Goal: Register for event/course

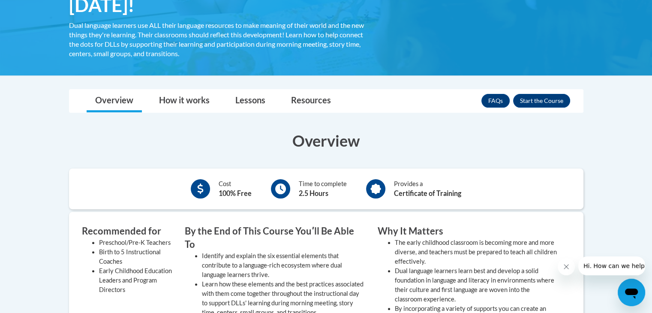
scroll to position [205, 0]
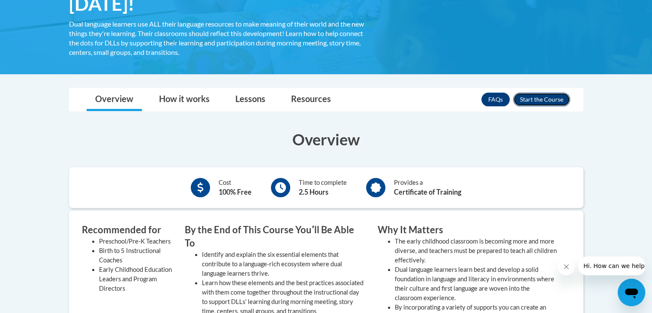
click at [556, 95] on button "Enroll" at bounding box center [541, 100] width 57 height 14
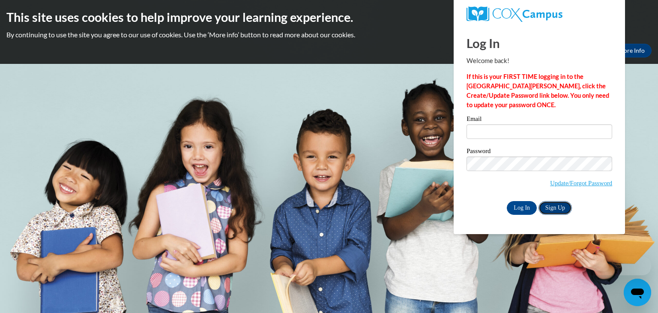
click at [554, 210] on link "Sign Up" at bounding box center [555, 208] width 33 height 14
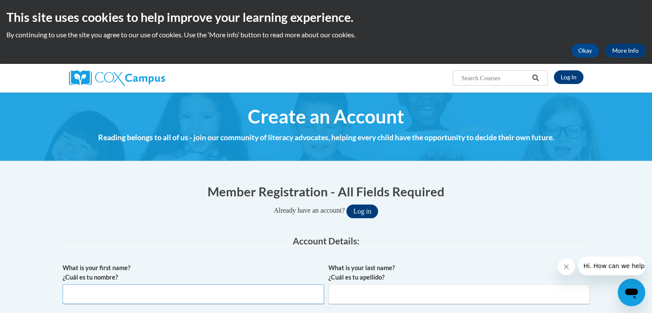
click at [209, 295] on input "What is your first name? ¿Cuál es tu nombre?" at bounding box center [193, 294] width 261 height 20
type input "[PERSON_NAME]"
type input "Arm"
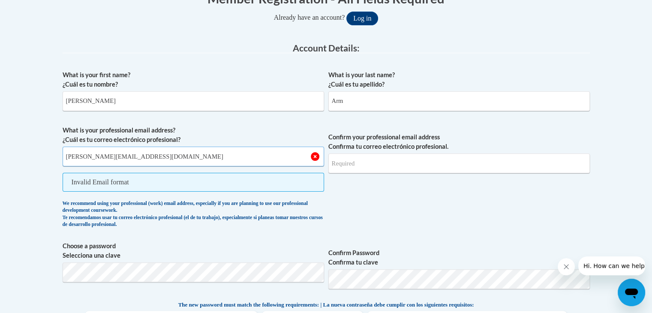
type input "caitlin.arm@bsd.k12.de.us"
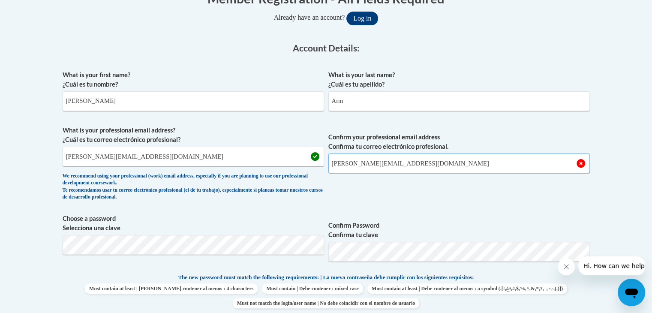
type input "caitlin.arm@bsd.k12.de.us"
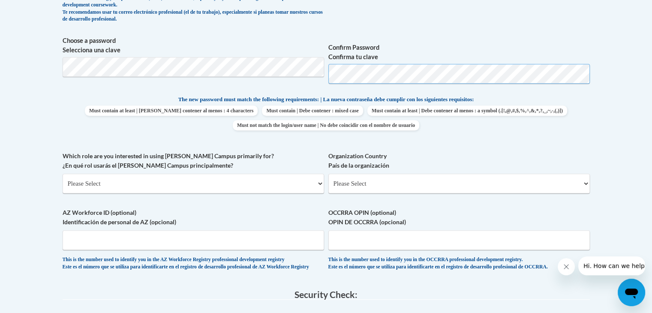
scroll to position [370, 0]
click at [249, 182] on select "Please Select College/University | Colegio/Universidad Community/Nonprofit Part…" at bounding box center [193, 184] width 261 height 20
select select "fbf2d438-af2f-41f8-98f1-81c410e29de3"
click at [63, 174] on select "Please Select College/University | Colegio/Universidad Community/Nonprofit Part…" at bounding box center [193, 184] width 261 height 20
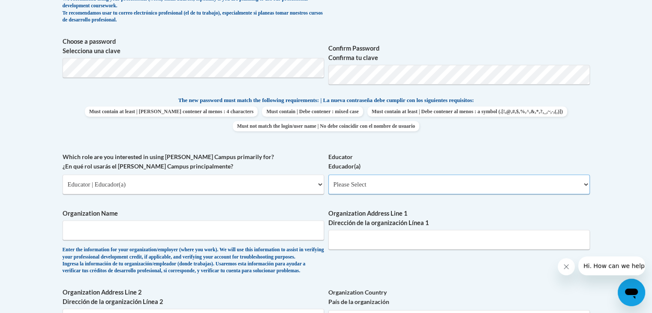
click at [351, 187] on select "Please Select Early Learning/Daycare Teacher/Family Home Care Provider | Maestr…" at bounding box center [458, 184] width 261 height 20
select select "5e2af403-4f2c-4e49-a02f-103e55d7b75b"
click at [328, 174] on select "Please Select Early Learning/Daycare Teacher/Family Home Care Provider | Maestr…" at bounding box center [458, 184] width 261 height 20
click at [243, 228] on input "Organization Name" at bounding box center [193, 230] width 261 height 20
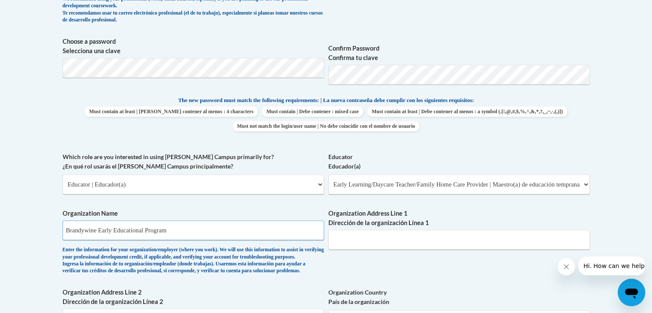
type input "Brandywine Early Educational Program"
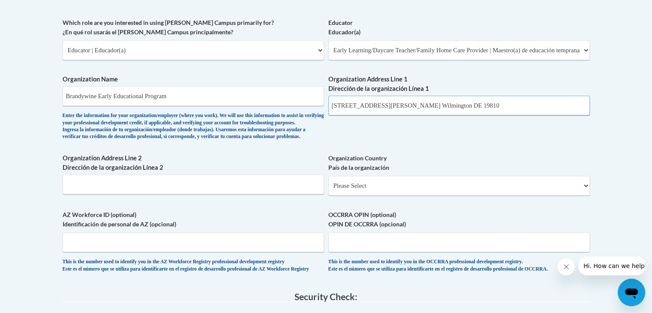
scroll to position [508, 0]
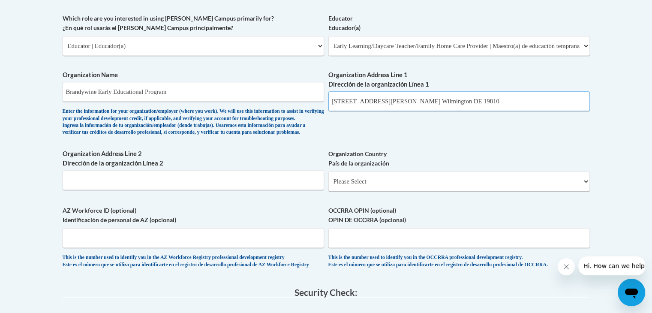
type input "2523 Berwyn Rd. Wilmington DE 19810"
click at [529, 191] on select "Please Select United States | Estados Unidos Outside of the United States | Fue…" at bounding box center [458, 181] width 261 height 20
select select "ad49bcad-a171-4b2e-b99c-48b446064914"
click at [328, 185] on select "Please Select United States | Estados Unidos Outside of the United States | Fue…" at bounding box center [458, 181] width 261 height 20
select select
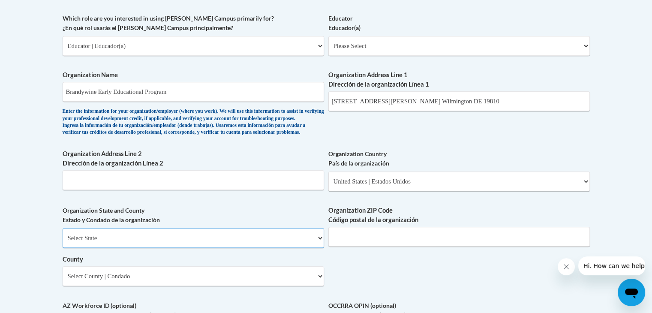
click at [287, 248] on select "Select State Alabama Alaska Arizona Arkansas California Colorado Connecticut De…" at bounding box center [193, 238] width 261 height 20
select select "Delaware"
click at [63, 242] on select "Select State Alabama Alaska Arizona Arkansas California Colorado Connecticut De…" at bounding box center [193, 238] width 261 height 20
drag, startPoint x: 461, startPoint y: 99, endPoint x: 379, endPoint y: 105, distance: 82.5
click at [379, 105] on input "2523 Berwyn Rd. Wilmington DE 19810" at bounding box center [458, 101] width 261 height 20
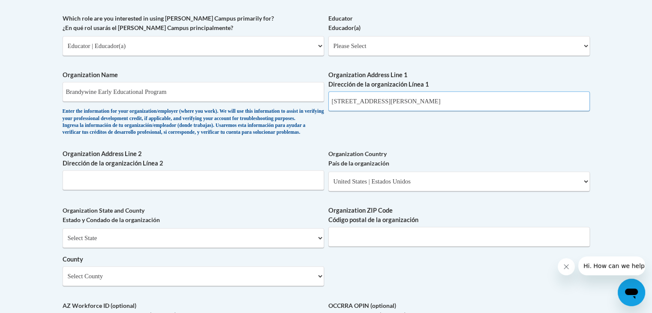
type input "2523 Berwyn Rd."
click at [407, 246] on input "Organization ZIP Code Código postal de la organización" at bounding box center [458, 237] width 261 height 20
type input "19810"
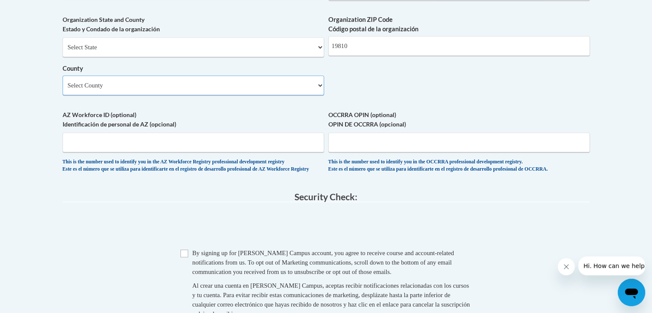
click at [274, 94] on select "Select County Kent New Castle Sussex" at bounding box center [193, 85] width 261 height 20
select select "New Castle"
click at [63, 90] on select "Select County Kent New Castle Sussex" at bounding box center [193, 85] width 261 height 20
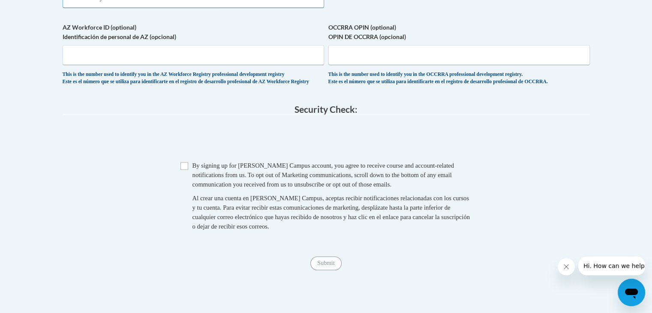
scroll to position [792, 0]
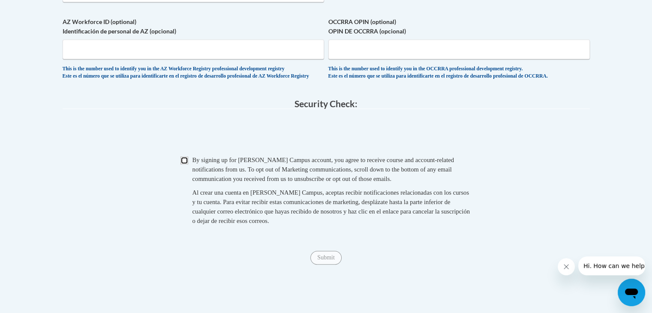
click at [185, 164] on input "Checkbox" at bounding box center [184, 160] width 8 height 8
checkbox input "true"
click at [322, 264] on input "Submit" at bounding box center [325, 258] width 31 height 14
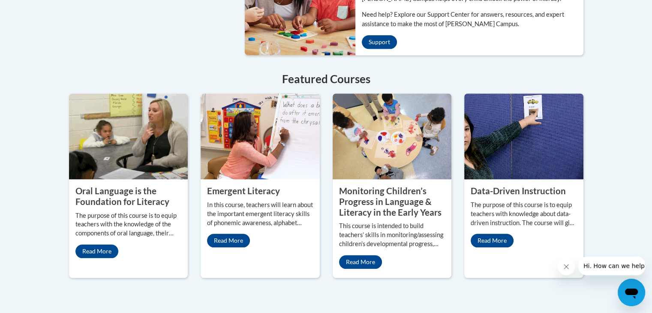
scroll to position [727, 0]
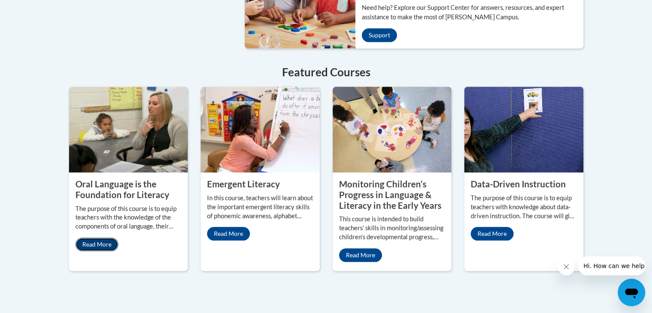
click at [109, 237] on link "Read More" at bounding box center [96, 244] width 43 height 14
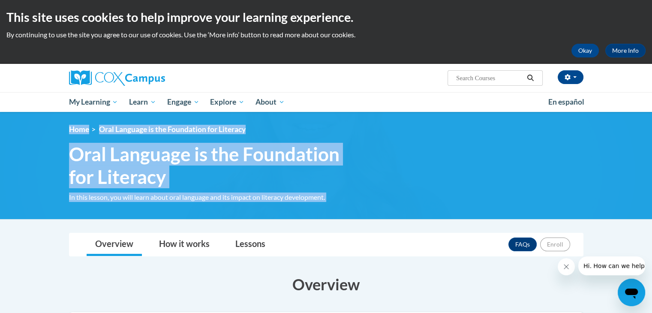
click at [473, 213] on img at bounding box center [326, 165] width 652 height 107
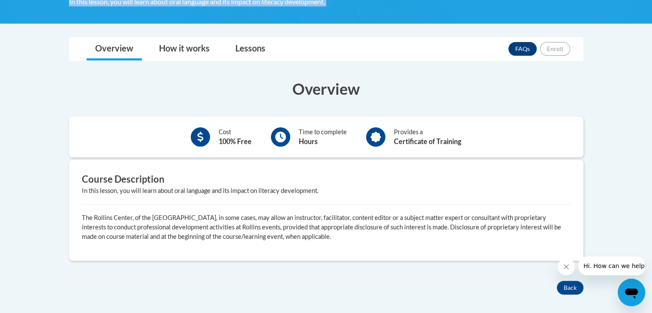
scroll to position [195, 0]
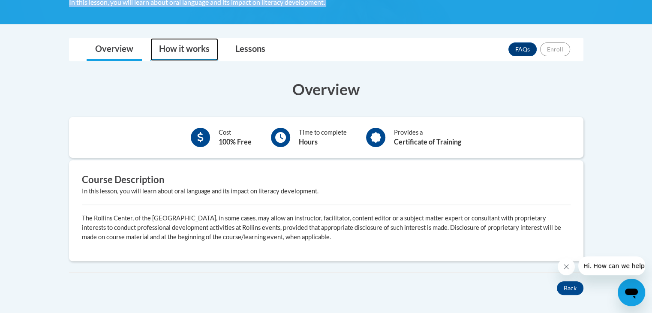
click at [216, 55] on link "How it works" at bounding box center [184, 49] width 68 height 23
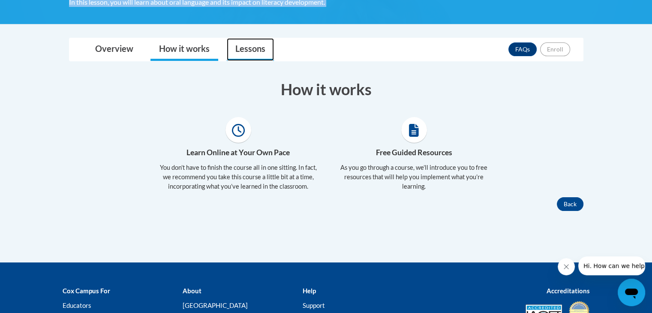
click at [240, 59] on link "Lessons" at bounding box center [250, 49] width 47 height 23
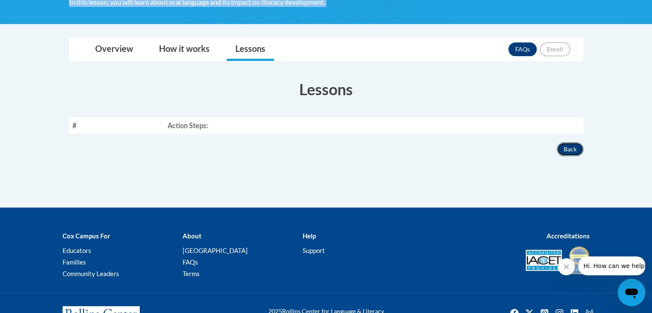
click at [572, 143] on button "Back" at bounding box center [570, 149] width 27 height 14
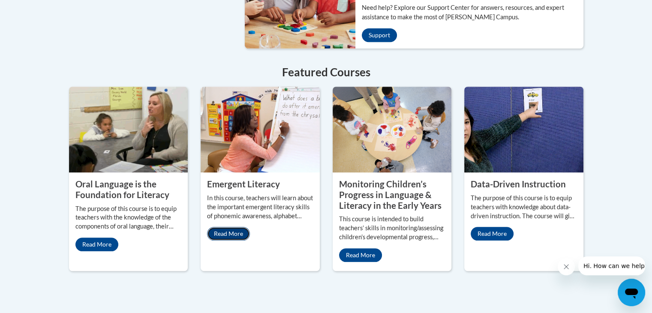
click at [238, 227] on link "Read More" at bounding box center [228, 234] width 43 height 14
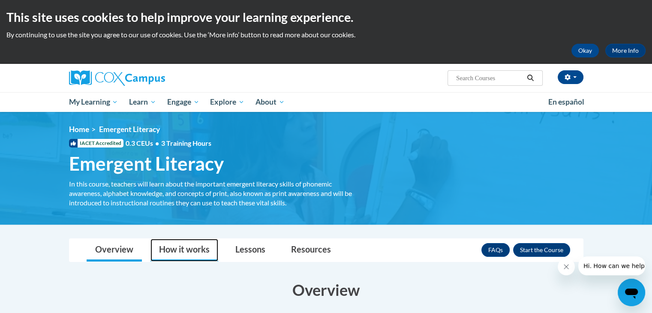
click at [185, 254] on link "How it works" at bounding box center [184, 250] width 68 height 23
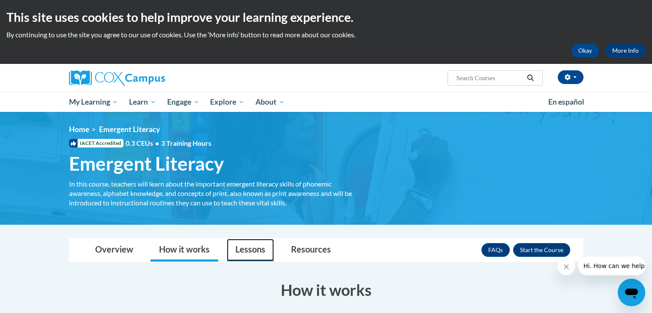
click at [234, 245] on link "Lessons" at bounding box center [250, 250] width 47 height 23
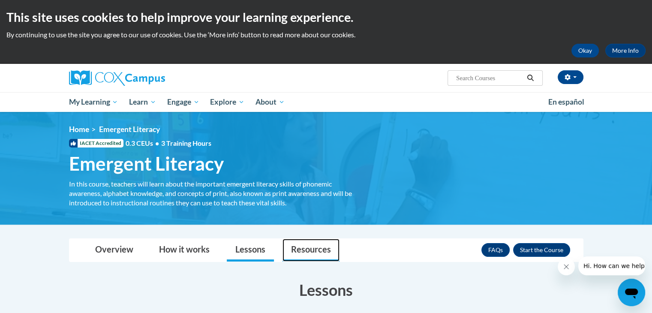
click at [290, 247] on link "Resources" at bounding box center [310, 250] width 57 height 23
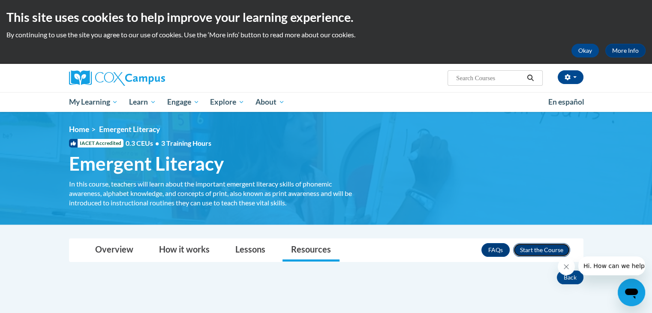
click at [527, 244] on button "Enroll" at bounding box center [541, 250] width 57 height 14
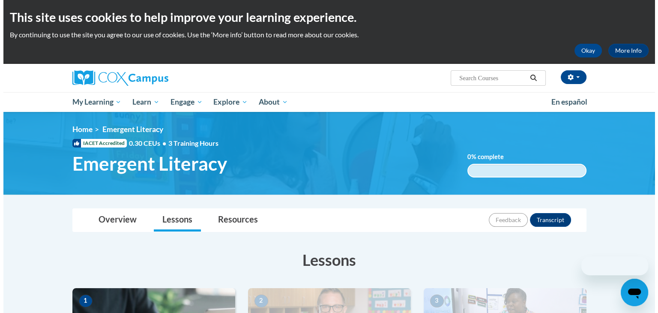
scroll to position [273, 0]
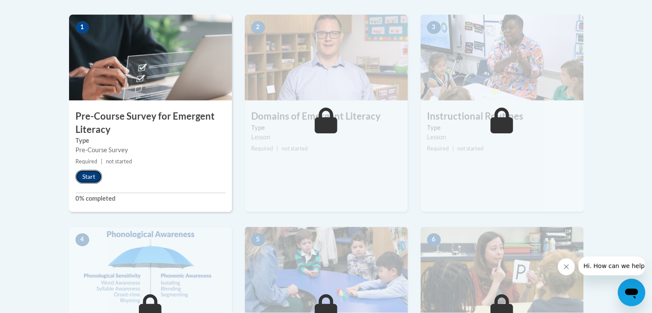
click at [91, 175] on button "Start" at bounding box center [88, 177] width 27 height 14
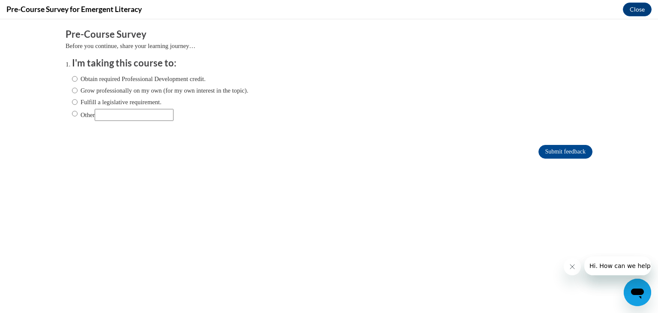
scroll to position [0, 0]
click at [86, 81] on label "Obtain required Professional Development credit." at bounding box center [139, 78] width 134 height 9
click at [78, 81] on input "Obtain required Professional Development credit." at bounding box center [75, 78] width 6 height 9
radio input "true"
click at [559, 154] on input "Submit feedback" at bounding box center [566, 152] width 54 height 14
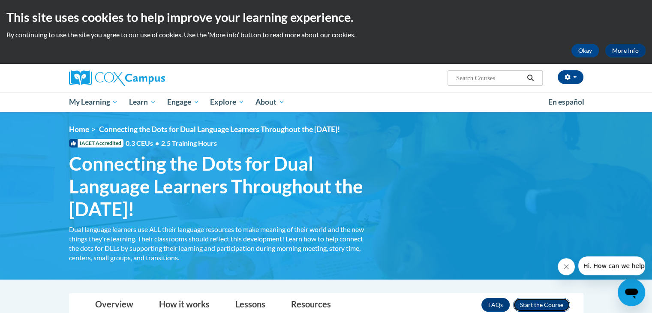
click at [542, 300] on button "Enroll" at bounding box center [541, 305] width 57 height 14
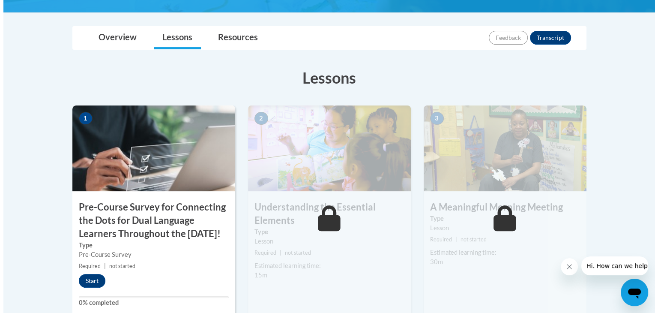
scroll to position [215, 0]
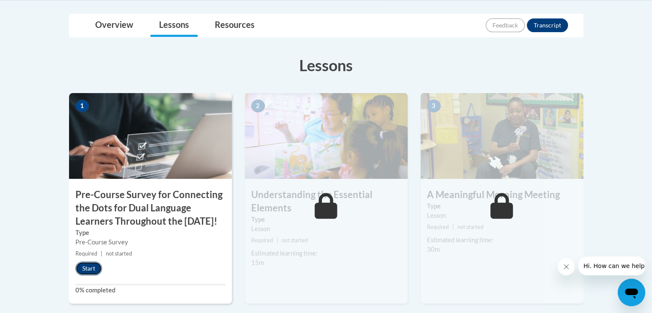
click at [91, 275] on button "Start" at bounding box center [88, 268] width 27 height 14
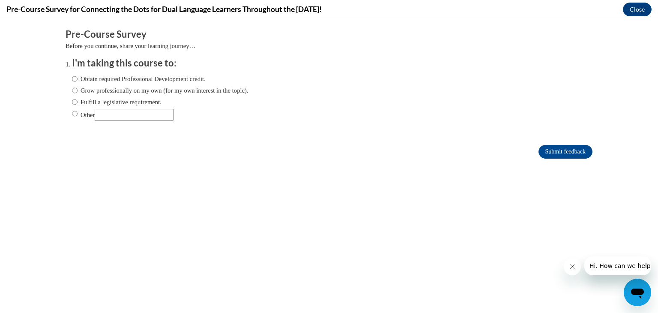
scroll to position [0, 0]
click at [108, 79] on label "Obtain required Professional Development credit." at bounding box center [139, 78] width 134 height 9
click at [78, 79] on input "Obtain required Professional Development credit." at bounding box center [75, 78] width 6 height 9
radio input "true"
click at [108, 79] on label "Obtain required Professional Development credit." at bounding box center [139, 78] width 134 height 9
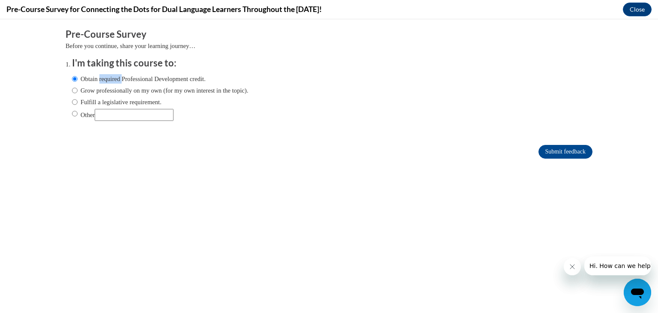
click at [78, 79] on input "Obtain required Professional Development credit." at bounding box center [75, 78] width 6 height 9
click at [539, 153] on input "Submit feedback" at bounding box center [566, 152] width 54 height 14
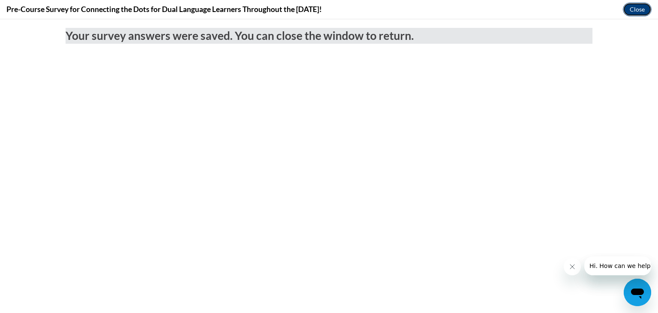
click at [632, 10] on button "Close" at bounding box center [637, 10] width 29 height 14
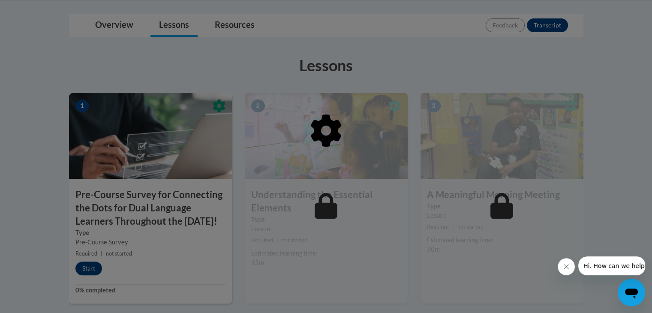
click at [94, 274] on div at bounding box center [326, 156] width 652 height 313
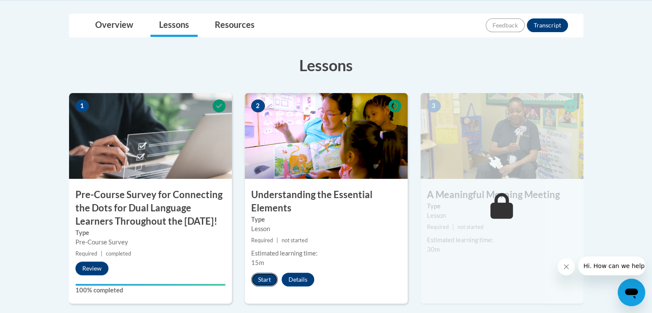
click at [272, 280] on button "Start" at bounding box center [264, 280] width 27 height 14
click at [262, 278] on button "Resume" at bounding box center [268, 280] width 35 height 14
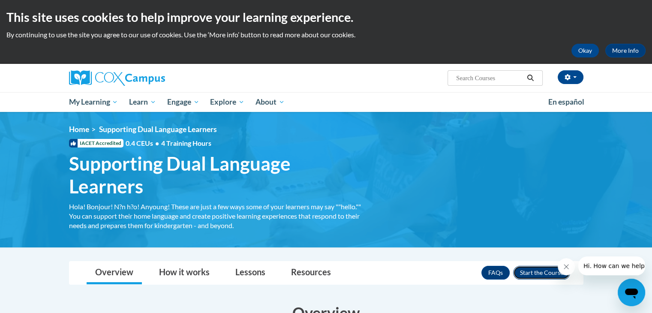
click at [532, 270] on button "Enroll" at bounding box center [541, 273] width 57 height 14
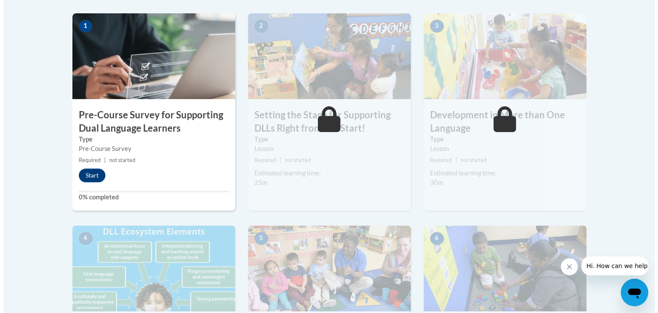
scroll to position [273, 0]
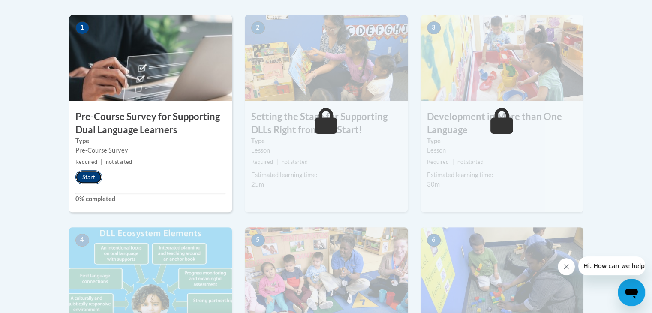
click at [86, 180] on button "Start" at bounding box center [88, 177] width 27 height 14
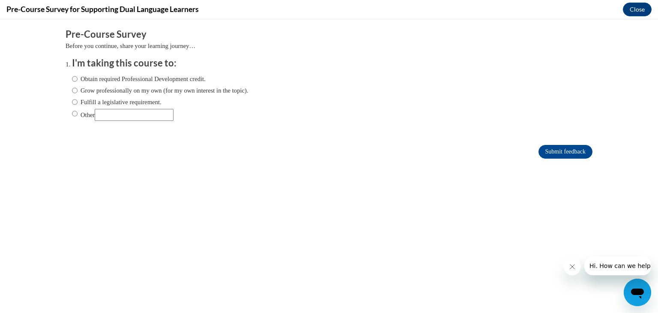
scroll to position [0, 0]
click at [88, 78] on label "Obtain required Professional Development credit." at bounding box center [139, 78] width 134 height 9
click at [78, 78] on input "Obtain required Professional Development credit." at bounding box center [75, 78] width 6 height 9
radio input "true"
click at [543, 149] on input "Submit feedback" at bounding box center [566, 152] width 54 height 14
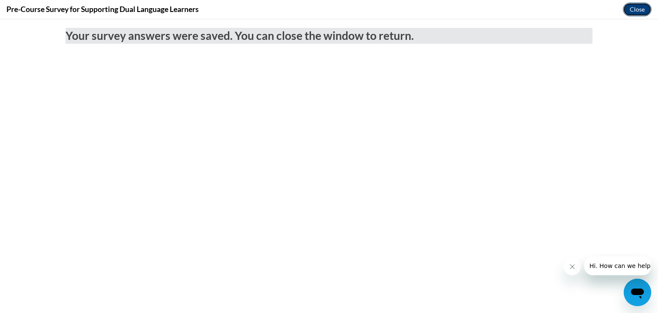
click at [636, 9] on button "Close" at bounding box center [637, 10] width 29 height 14
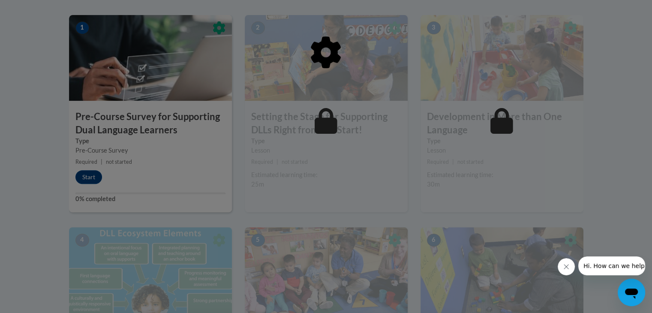
click at [89, 174] on div at bounding box center [326, 96] width 514 height 163
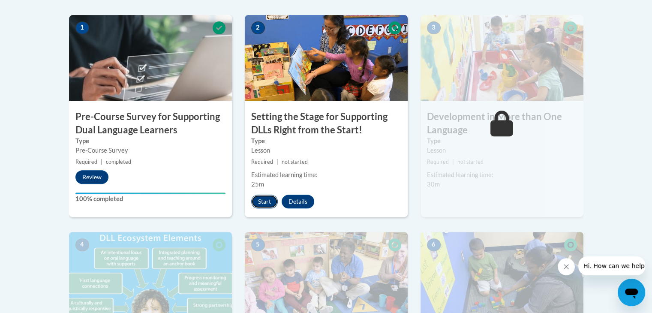
click at [261, 195] on button "Start" at bounding box center [264, 202] width 27 height 14
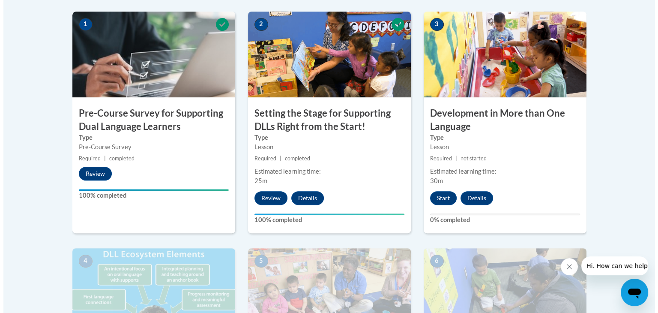
scroll to position [283, 0]
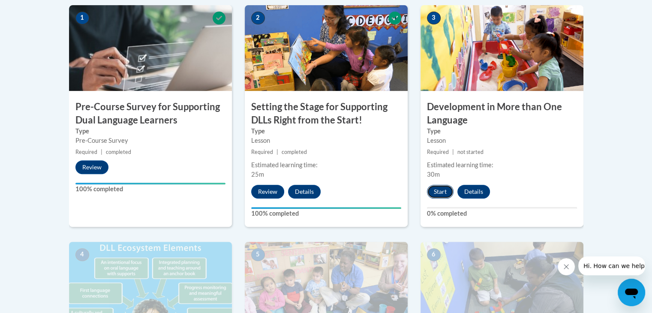
click at [437, 191] on button "Start" at bounding box center [440, 192] width 27 height 14
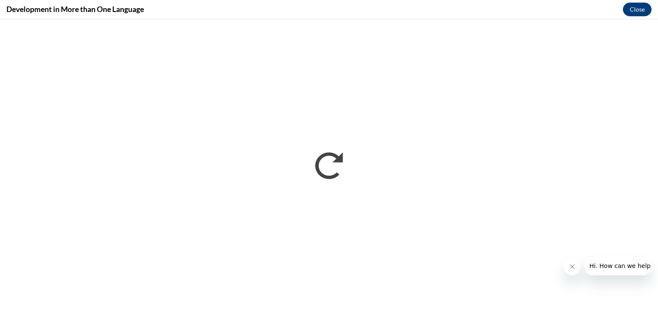
scroll to position [0, 0]
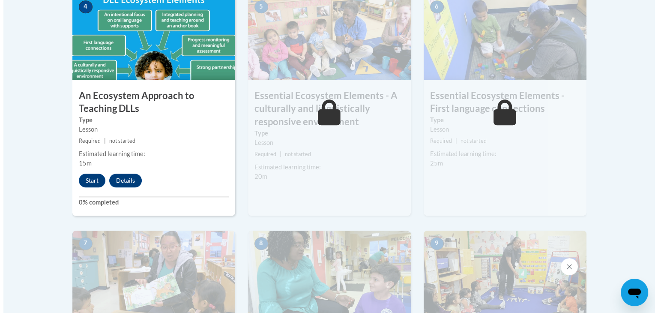
scroll to position [535, 0]
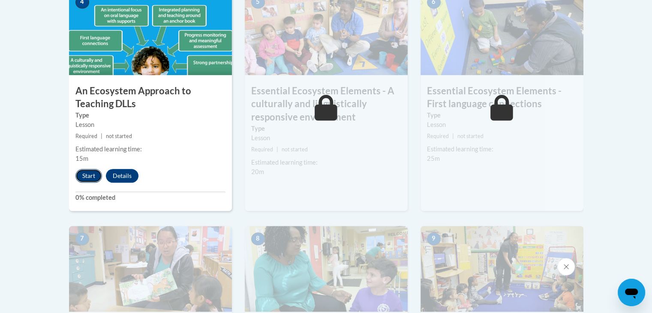
click at [80, 174] on button "Start" at bounding box center [88, 176] width 27 height 14
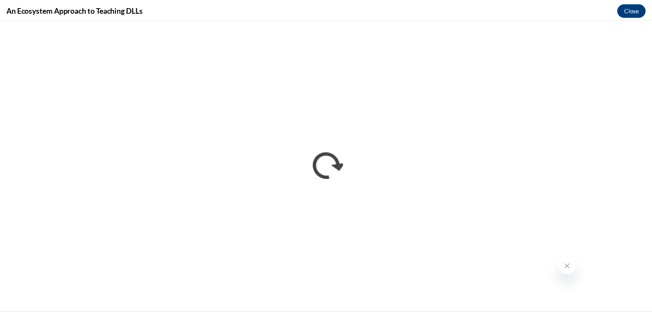
scroll to position [0, 0]
